Goal: Information Seeking & Learning: Learn about a topic

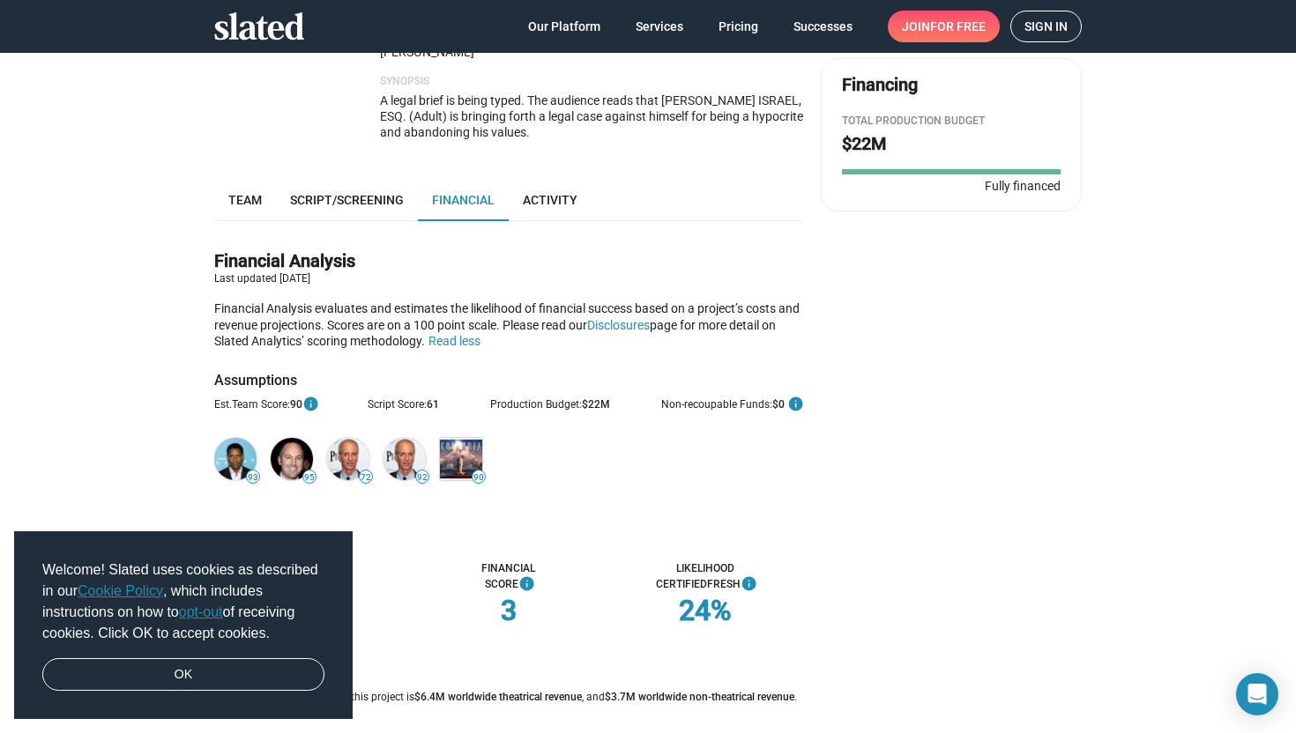
scroll to position [361, 0]
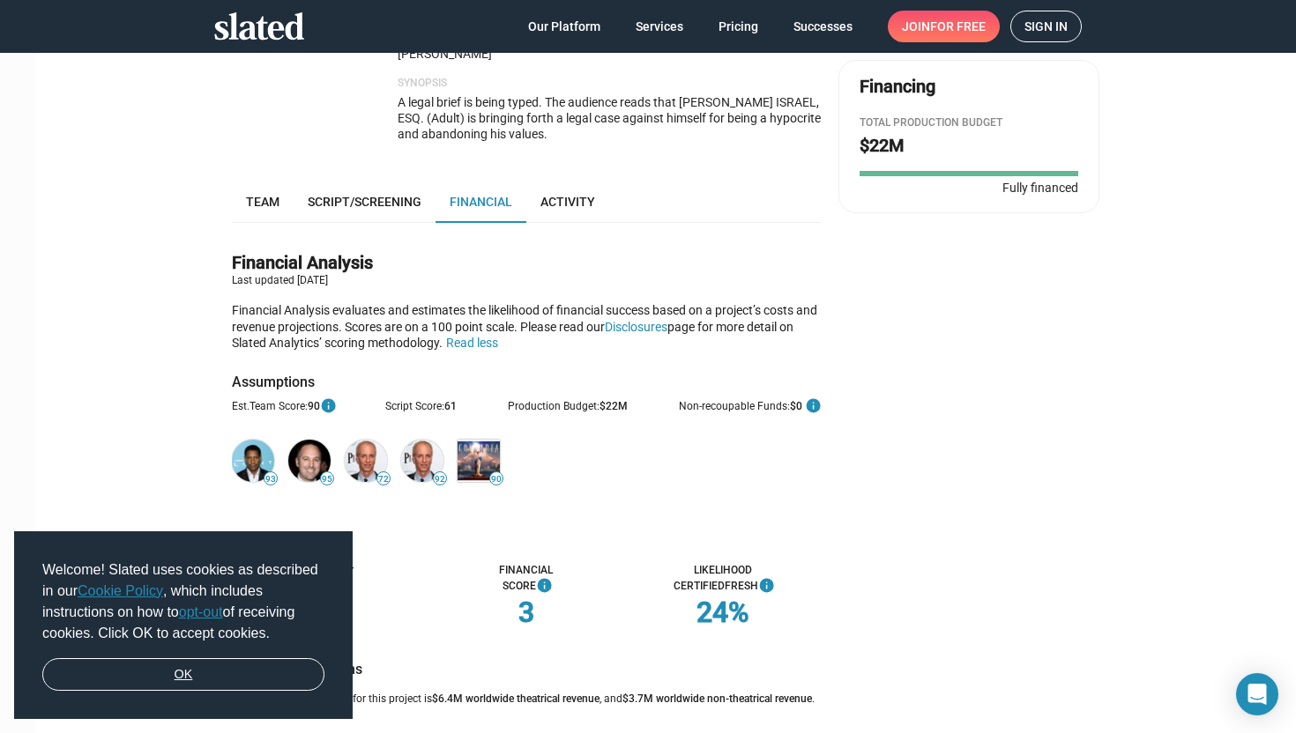
click at [253, 668] on link "OK" at bounding box center [183, 674] width 282 height 33
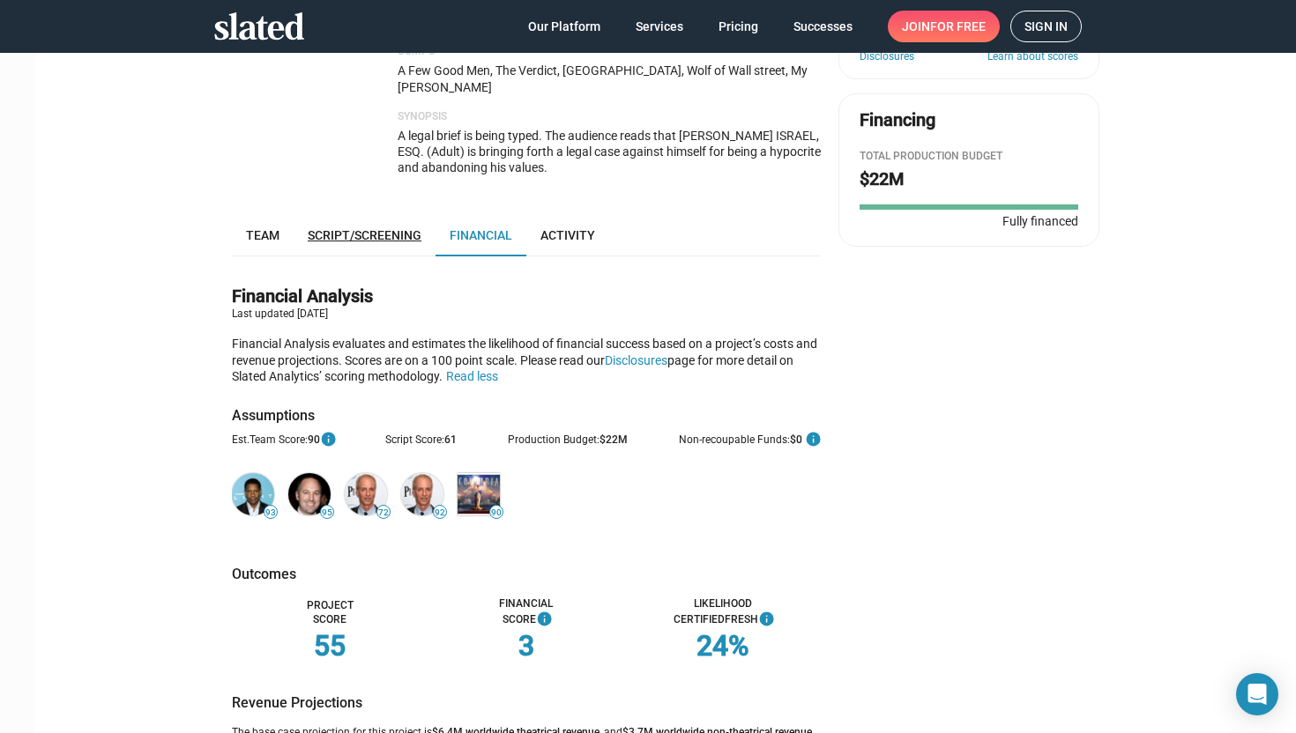
click at [320, 228] on span "Script/Screening" at bounding box center [365, 235] width 114 height 14
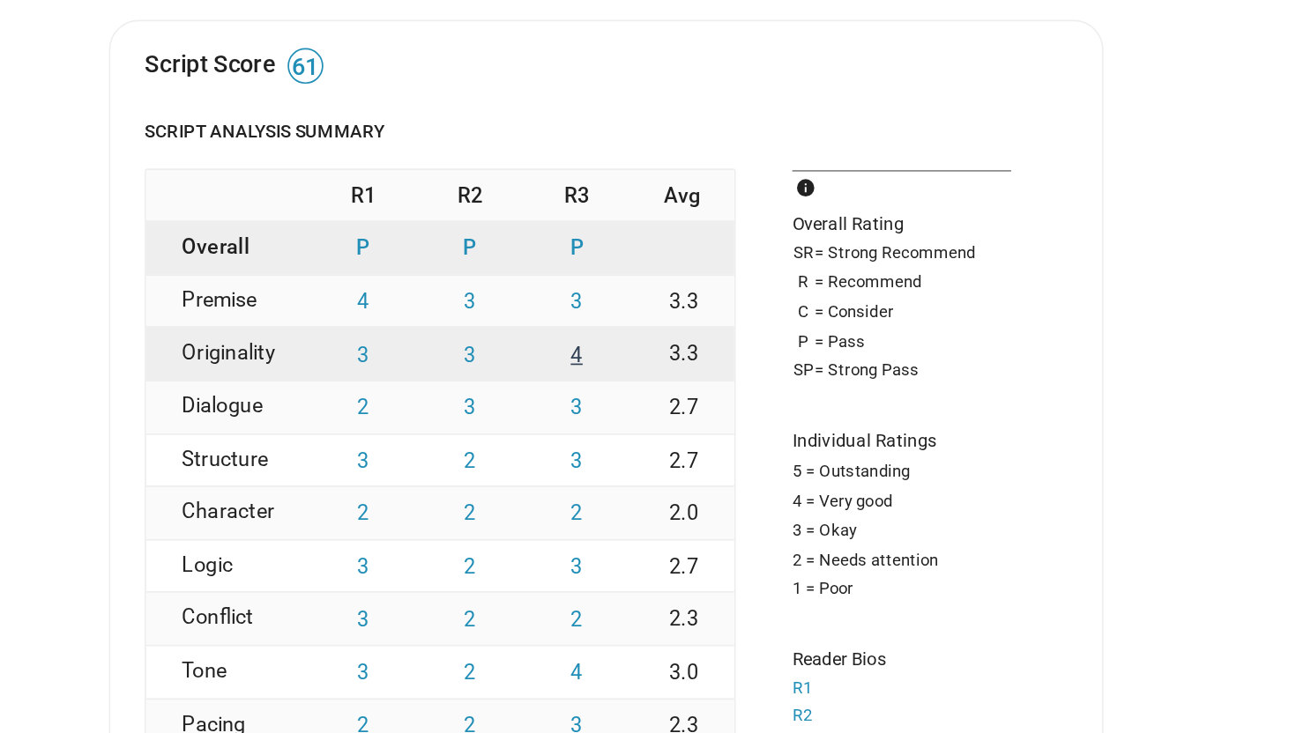
scroll to position [479, 0]
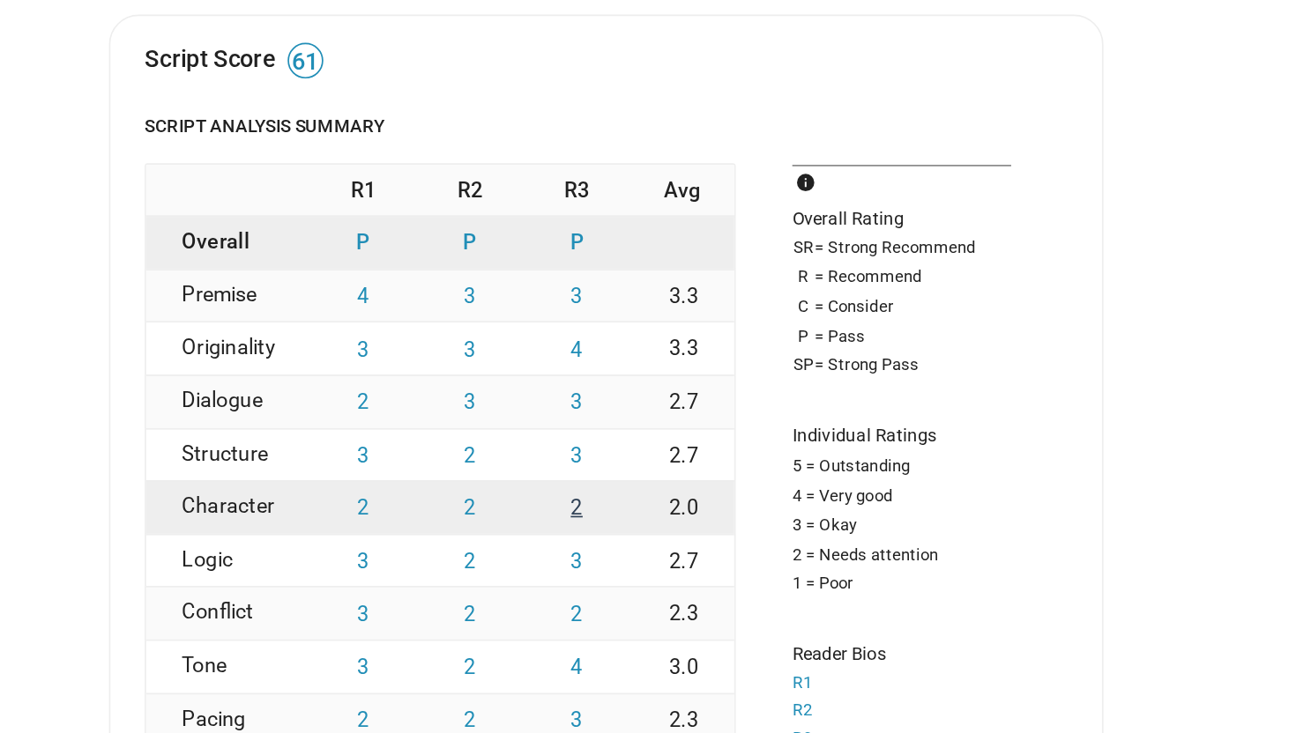
click at [494, 404] on button "2" at bounding box center [508, 419] width 63 height 31
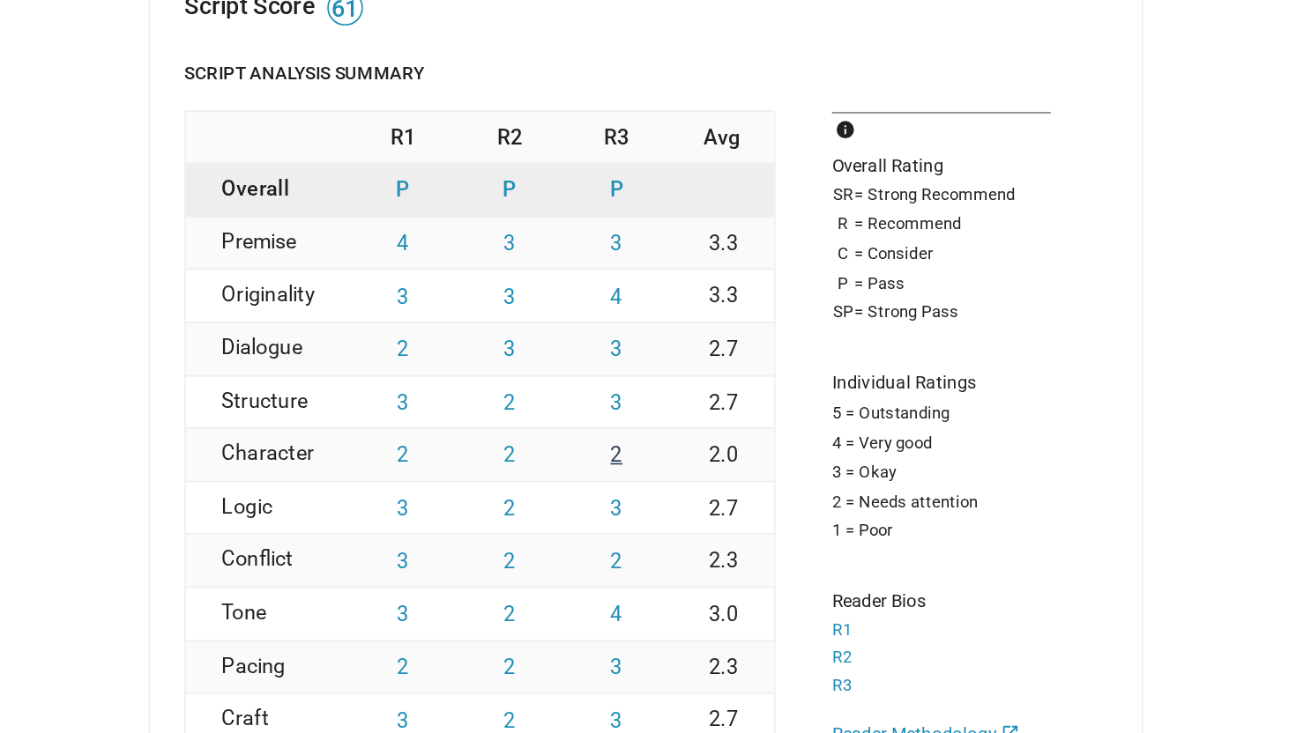
scroll to position [520, 0]
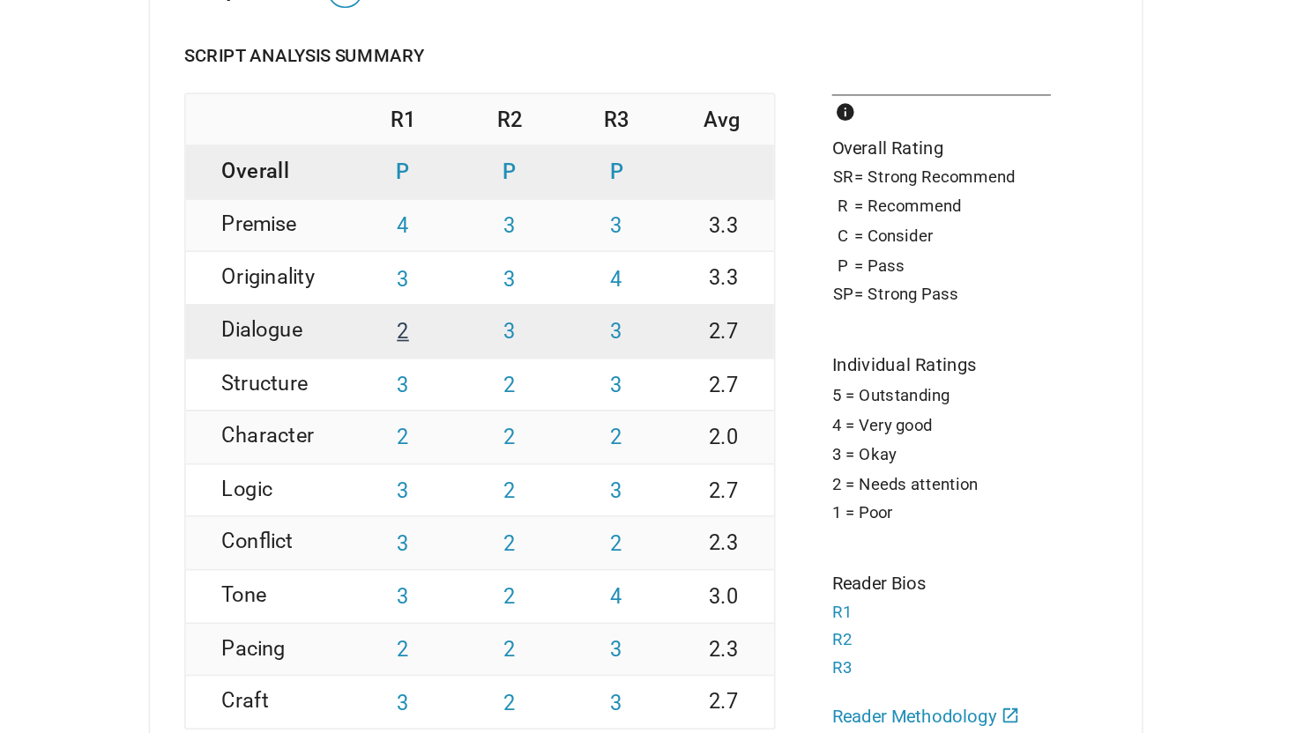
click at [369, 300] on button "2" at bounding box center [382, 315] width 63 height 31
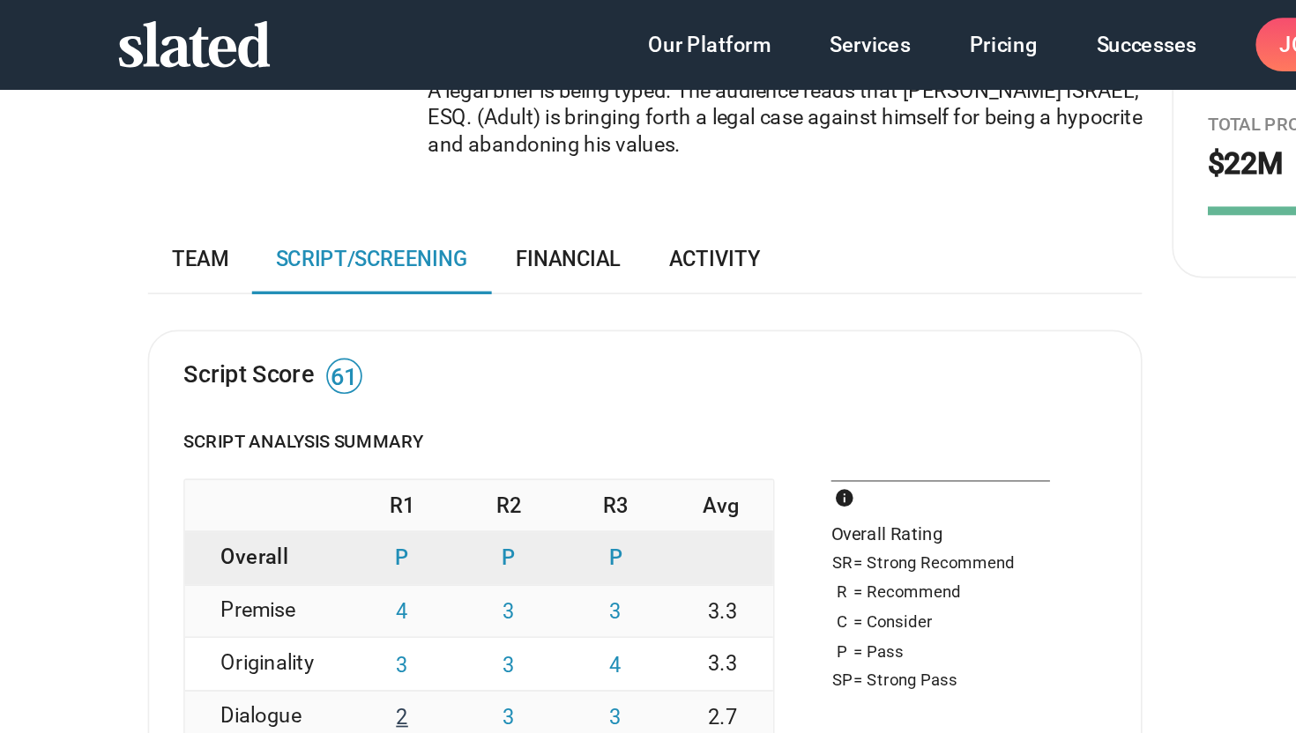
scroll to position [452, 0]
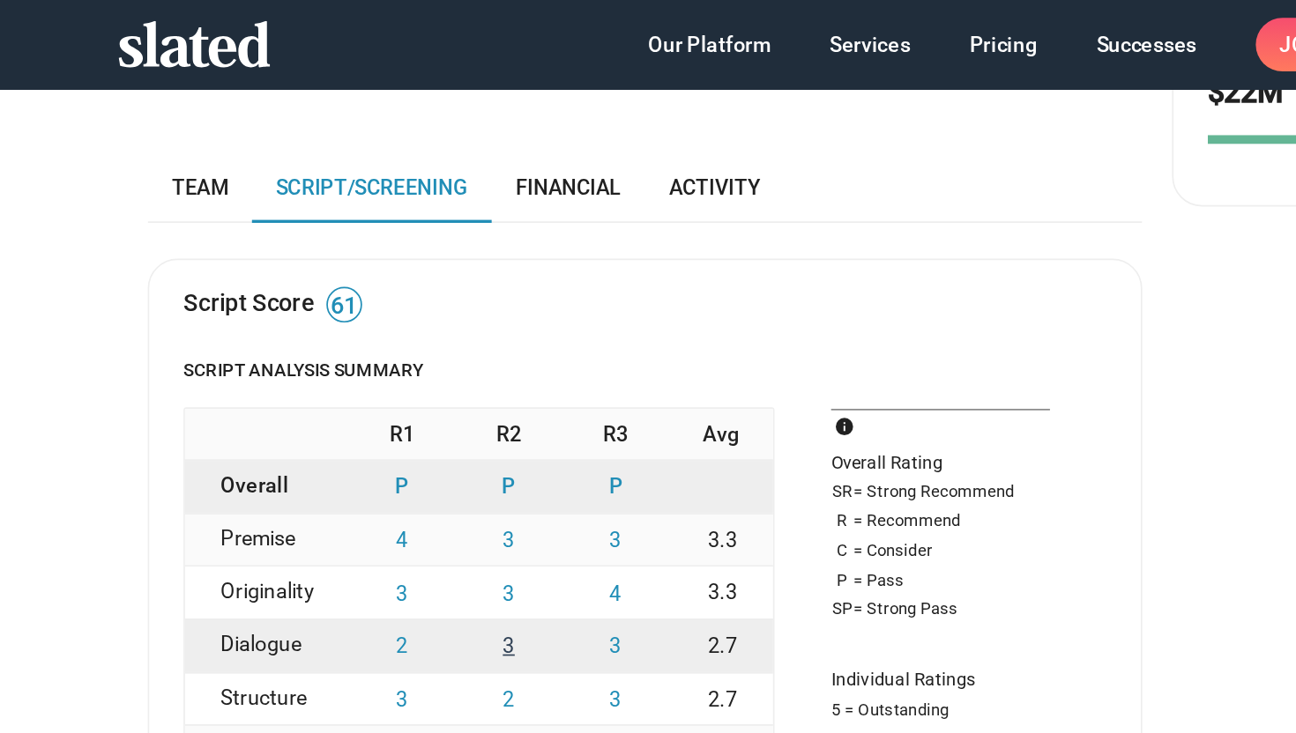
click at [433, 368] on button "3" at bounding box center [445, 383] width 63 height 31
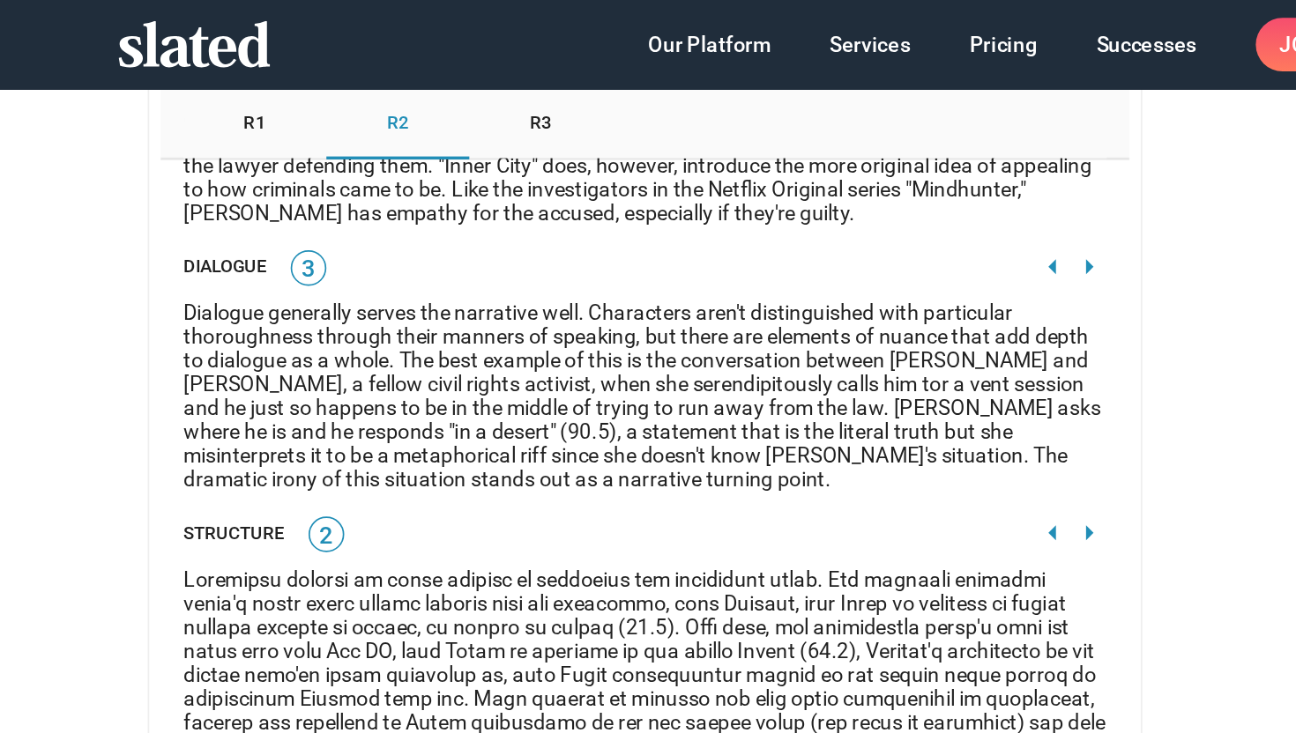
scroll to position [3000, 0]
click at [778, 150] on mat-icon "arrow_right" at bounding box center [788, 156] width 21 height 21
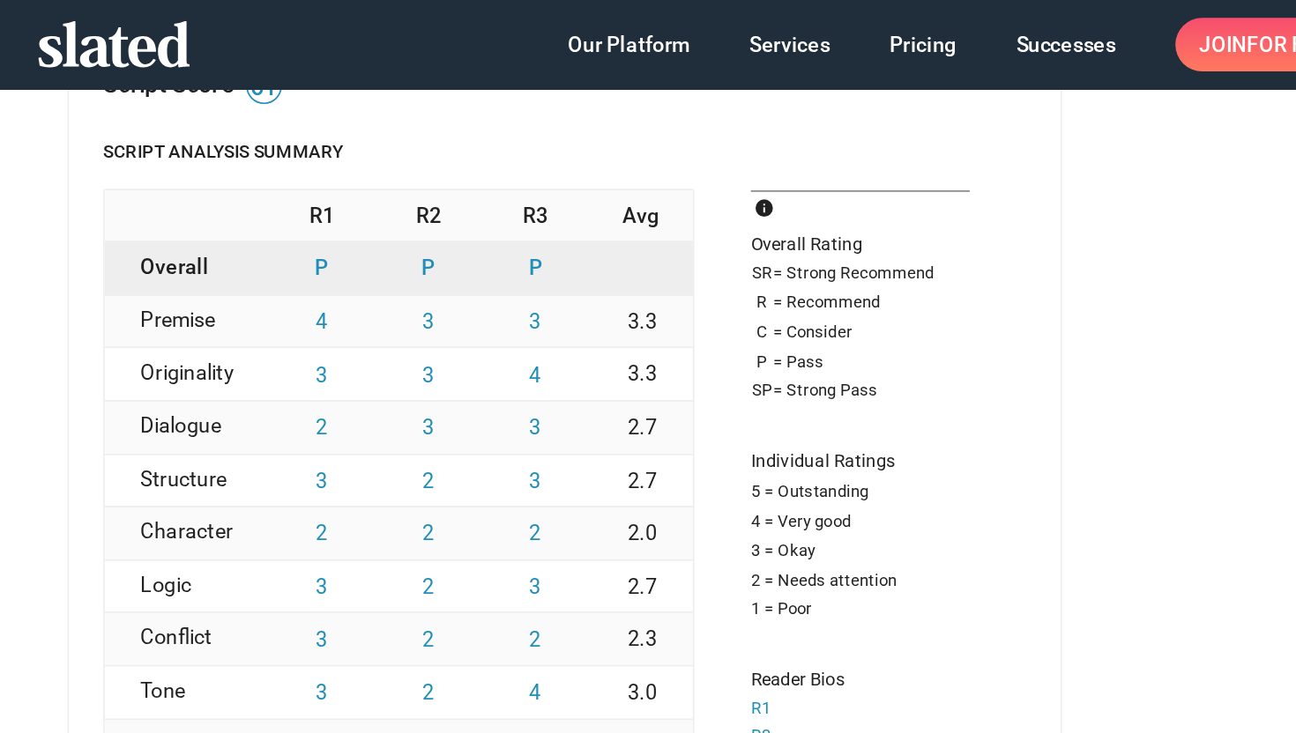
scroll to position [616, 0]
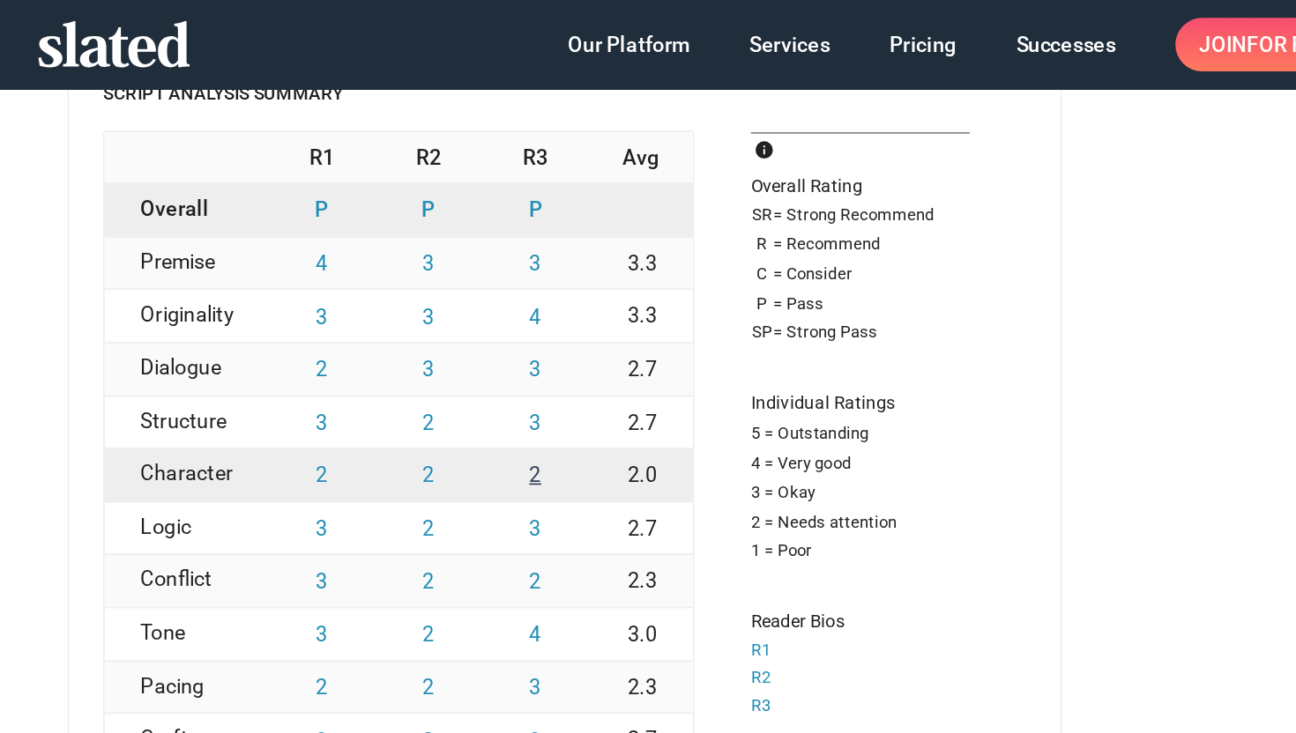
click at [494, 266] on button "2" at bounding box center [508, 281] width 63 height 31
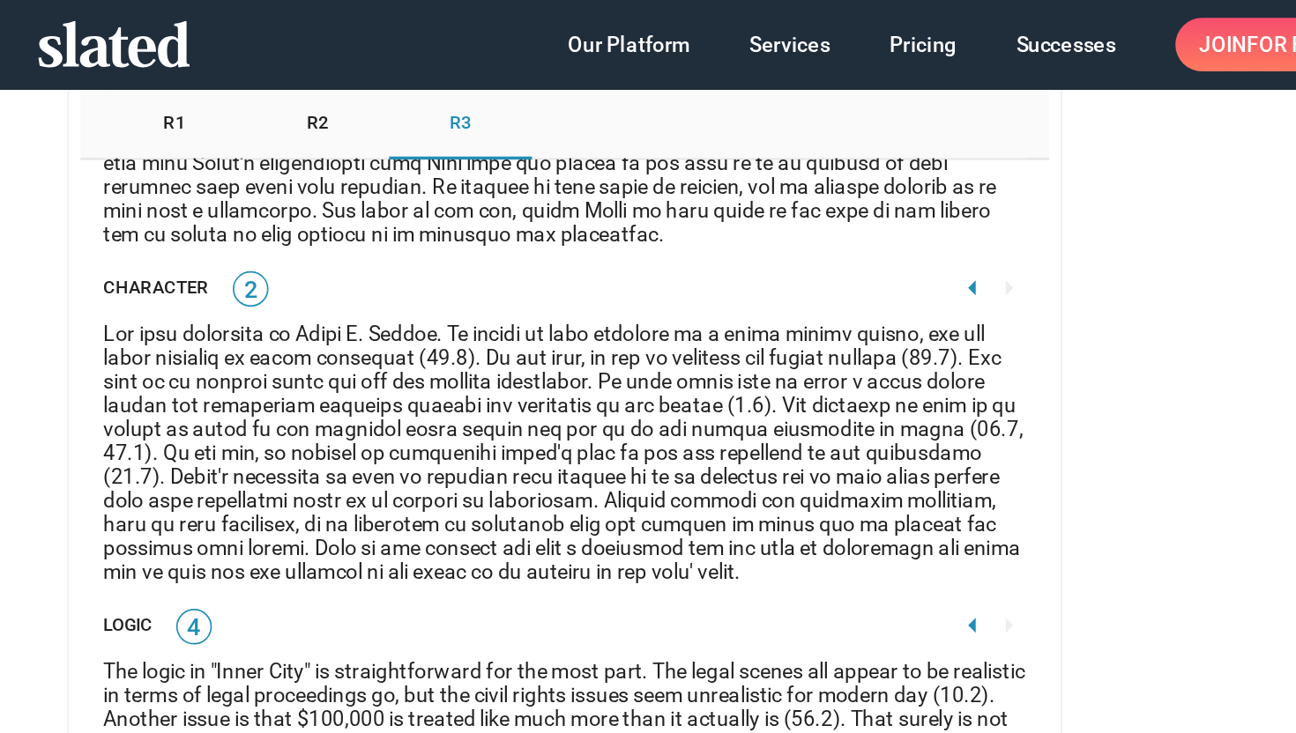
scroll to position [3439, 0]
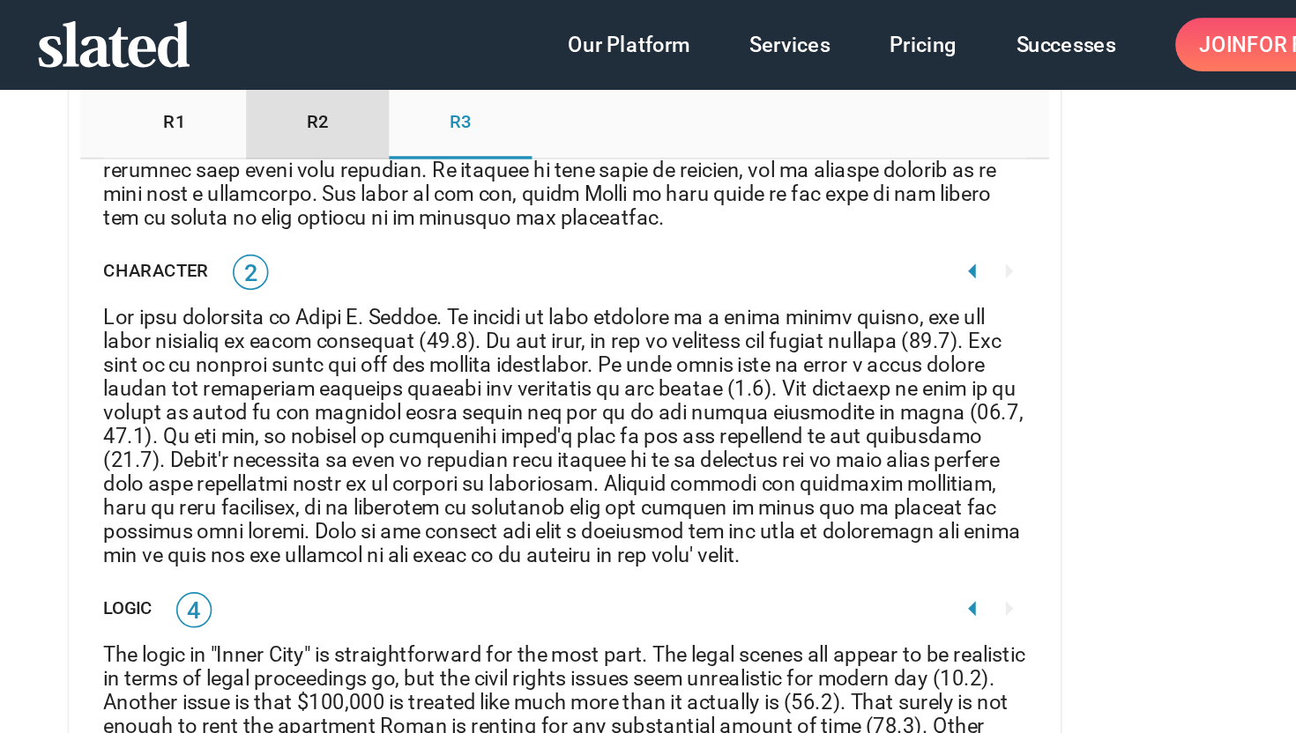
click at [374, 76] on span "R2" at bounding box center [380, 73] width 13 height 14
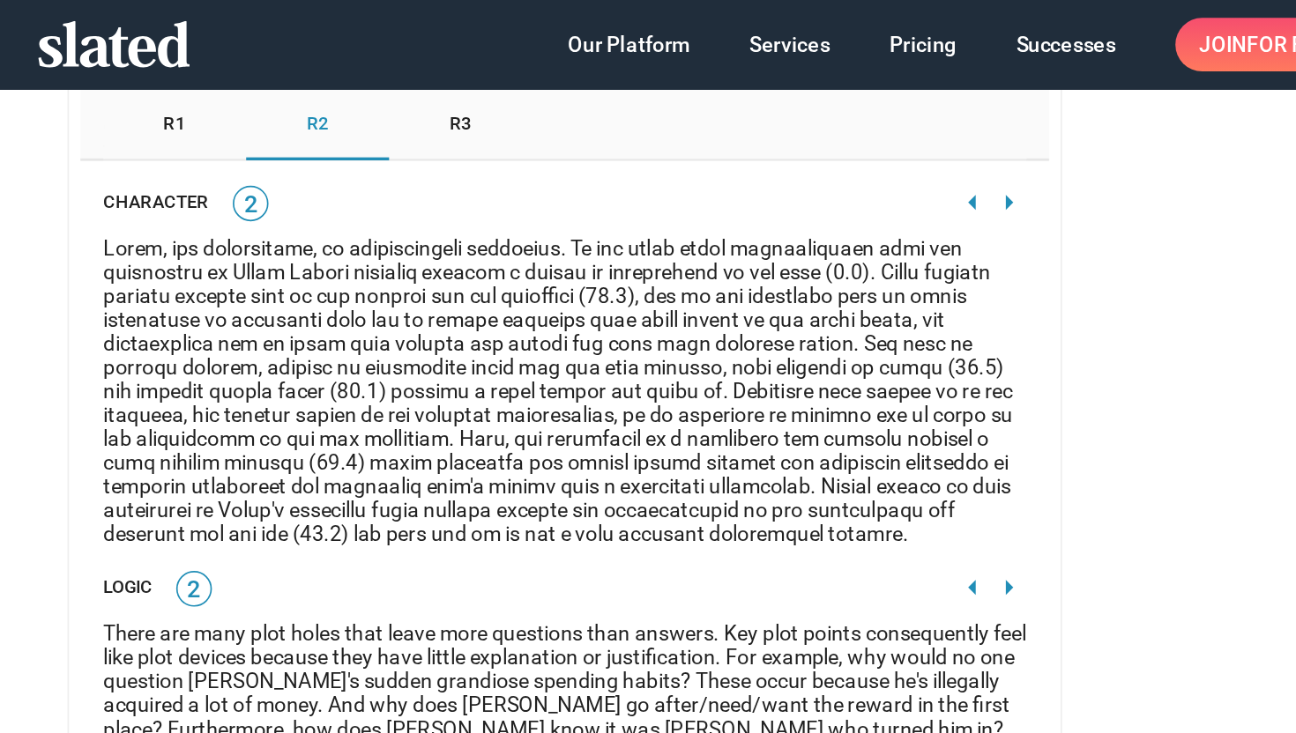
scroll to position [3479, 0]
click at [757, 109] on mat-icon "arrow_left" at bounding box center [767, 119] width 21 height 21
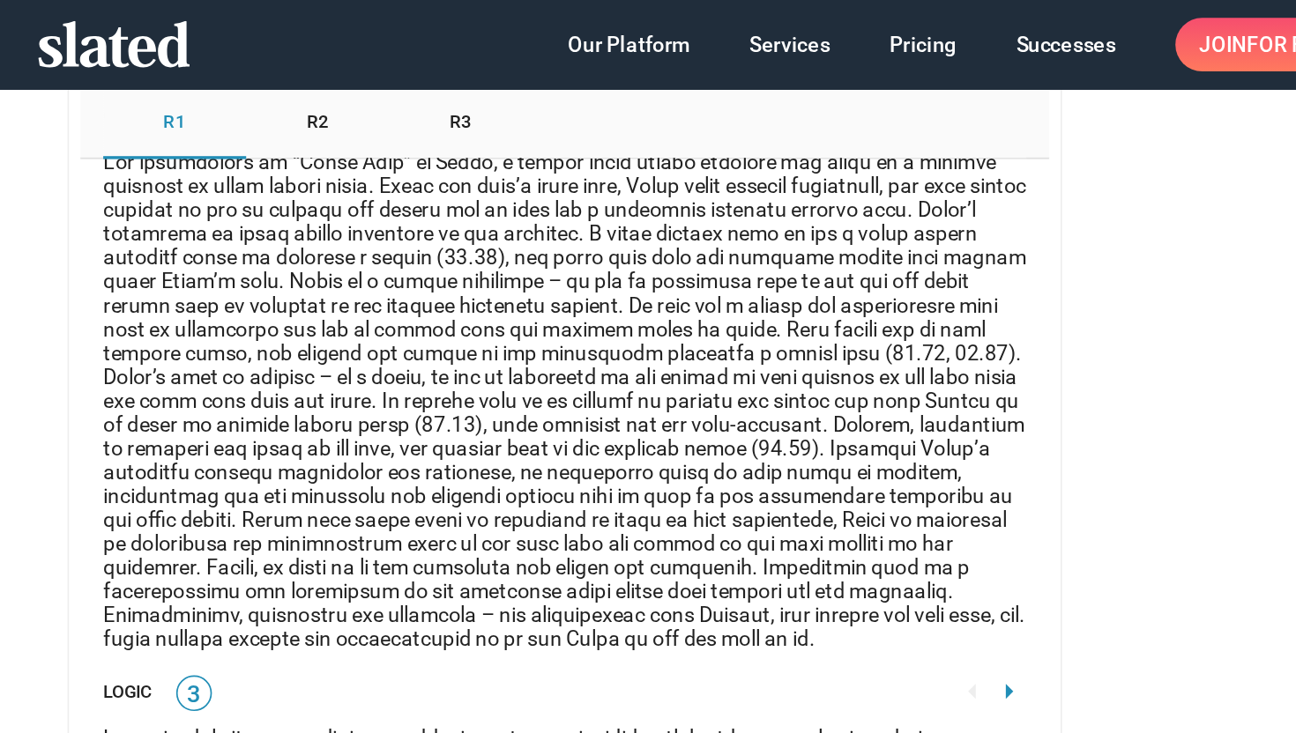
scroll to position [3771, 0]
